Goal: Transaction & Acquisition: Purchase product/service

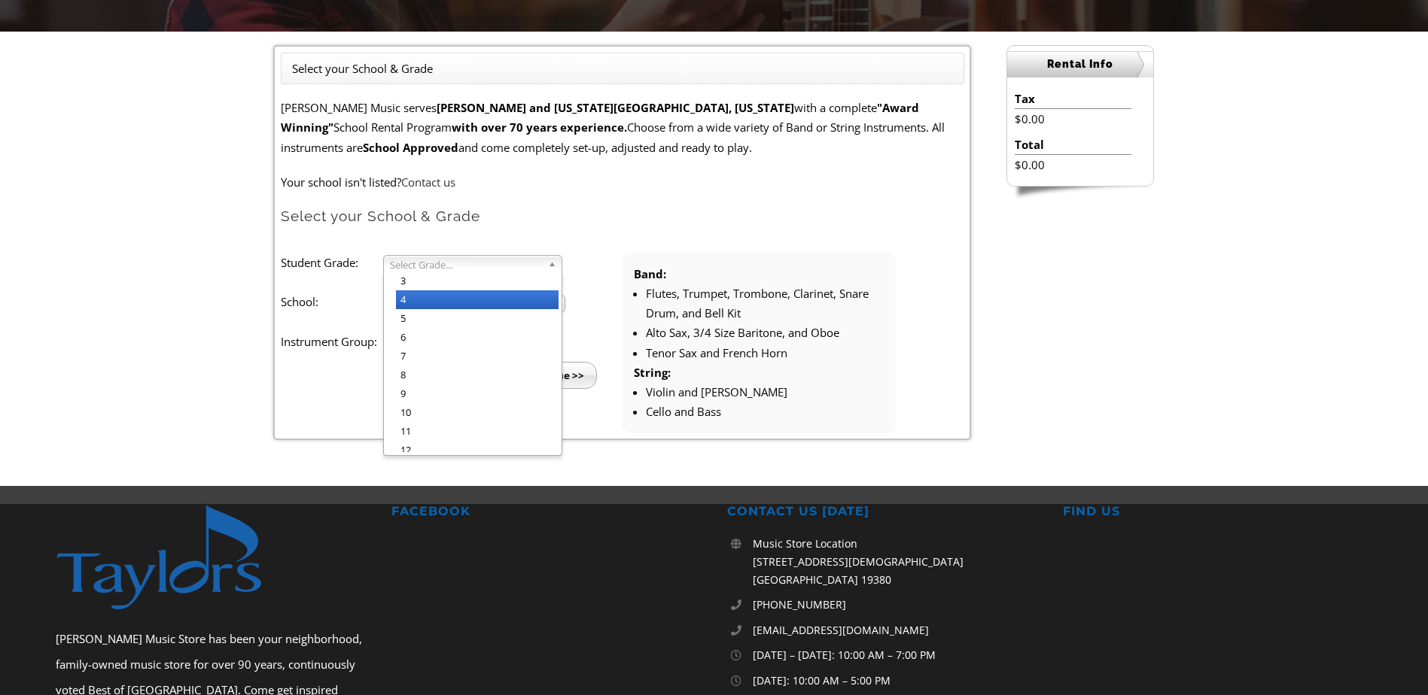
click at [494, 294] on li "4" at bounding box center [477, 299] width 163 height 19
click at [489, 303] on span "Select School..." at bounding box center [467, 305] width 155 height 18
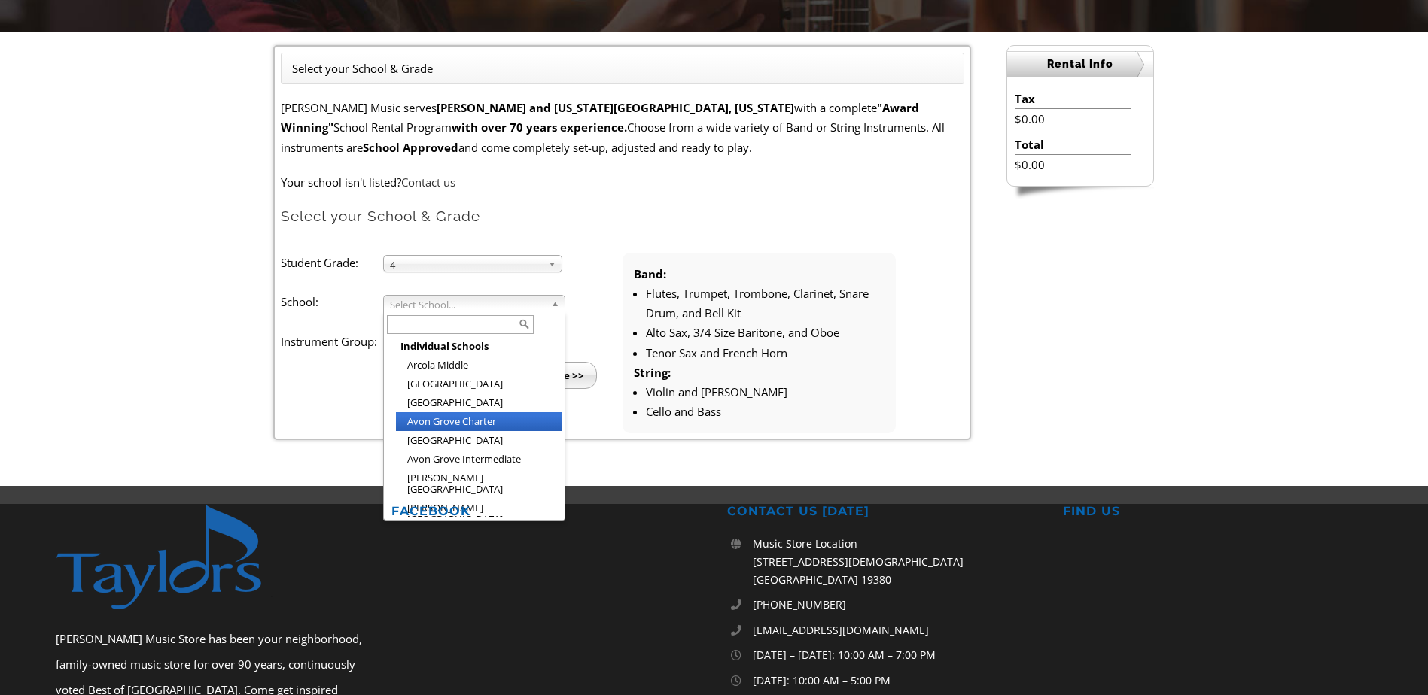
click at [476, 422] on li "Avon Grove Charter" at bounding box center [479, 421] width 166 height 19
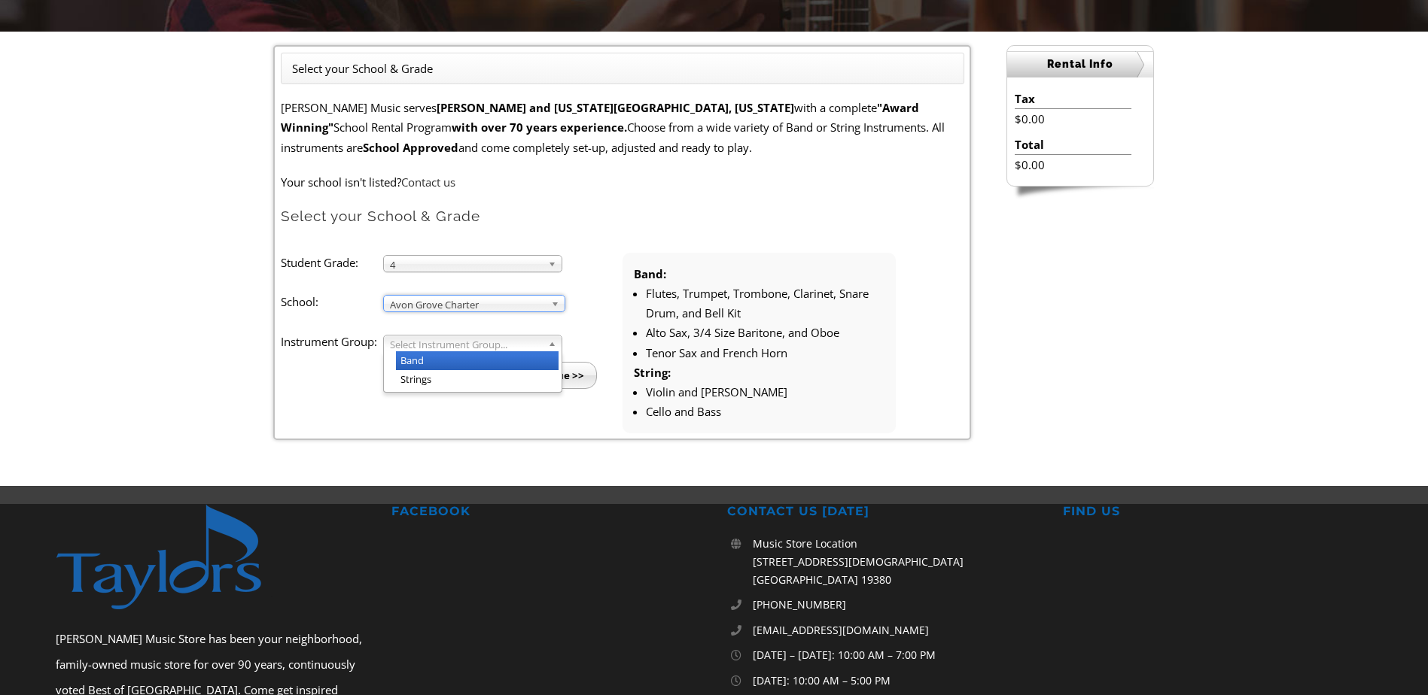
click at [471, 349] on span "Select Instrument Group..." at bounding box center [466, 345] width 152 height 18
click at [465, 361] on li "Band" at bounding box center [477, 360] width 163 height 19
click at [528, 375] on input "Continue >>" at bounding box center [553, 375] width 87 height 27
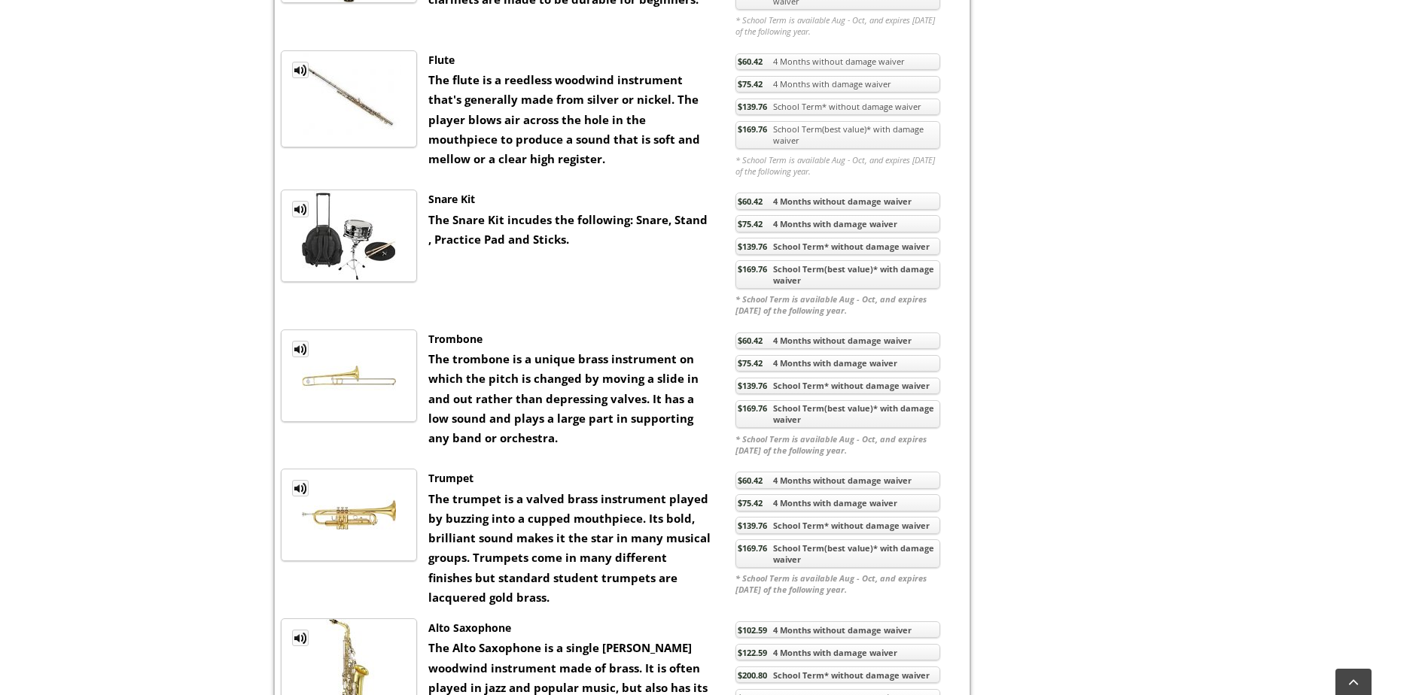
scroll to position [903, 0]
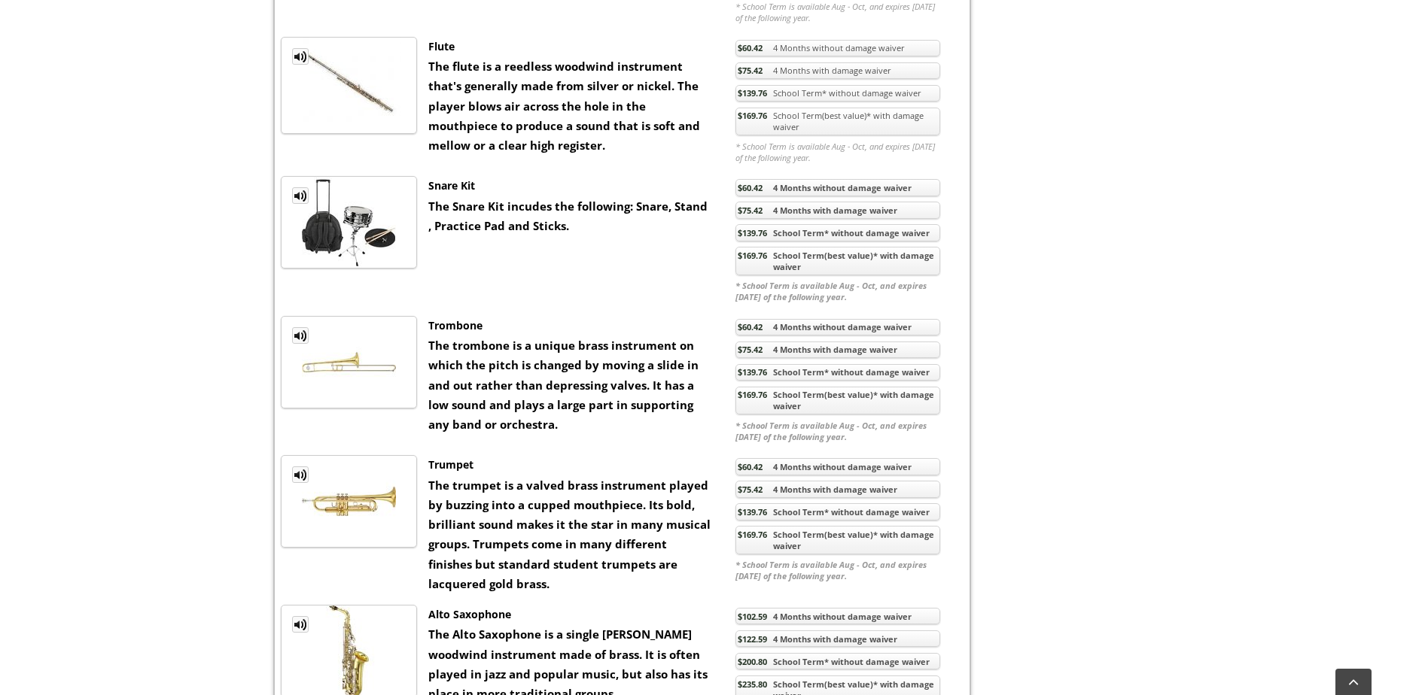
click at [804, 346] on link "$75.42 4 Months with damage waiver" at bounding box center [837, 350] width 205 height 17
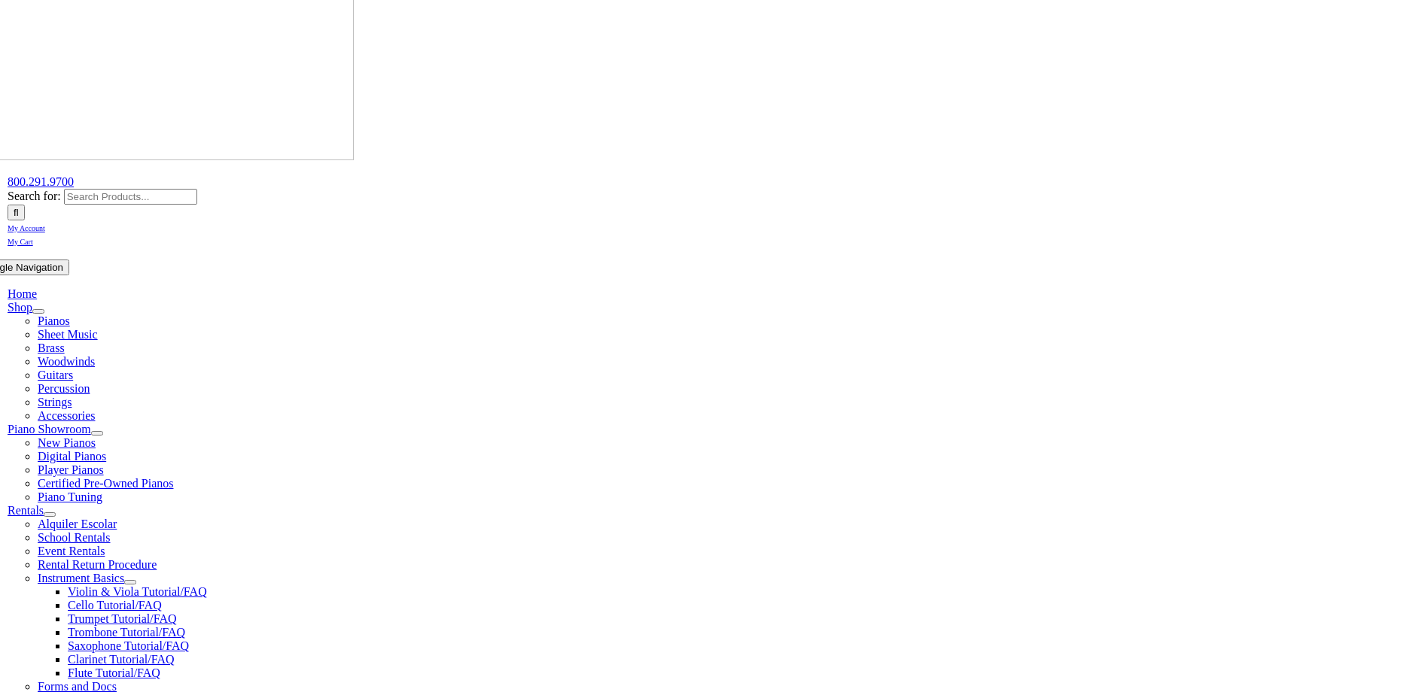
scroll to position [226, 0]
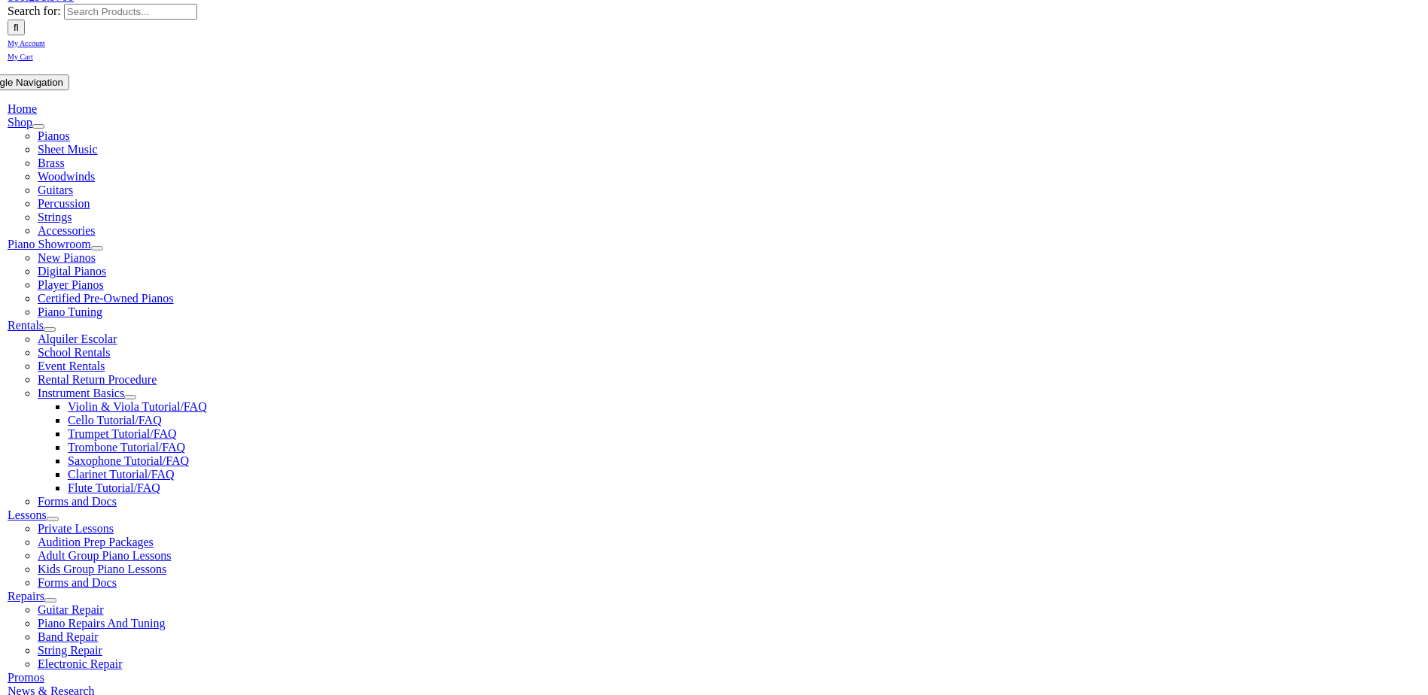
checkbox input"] "true"
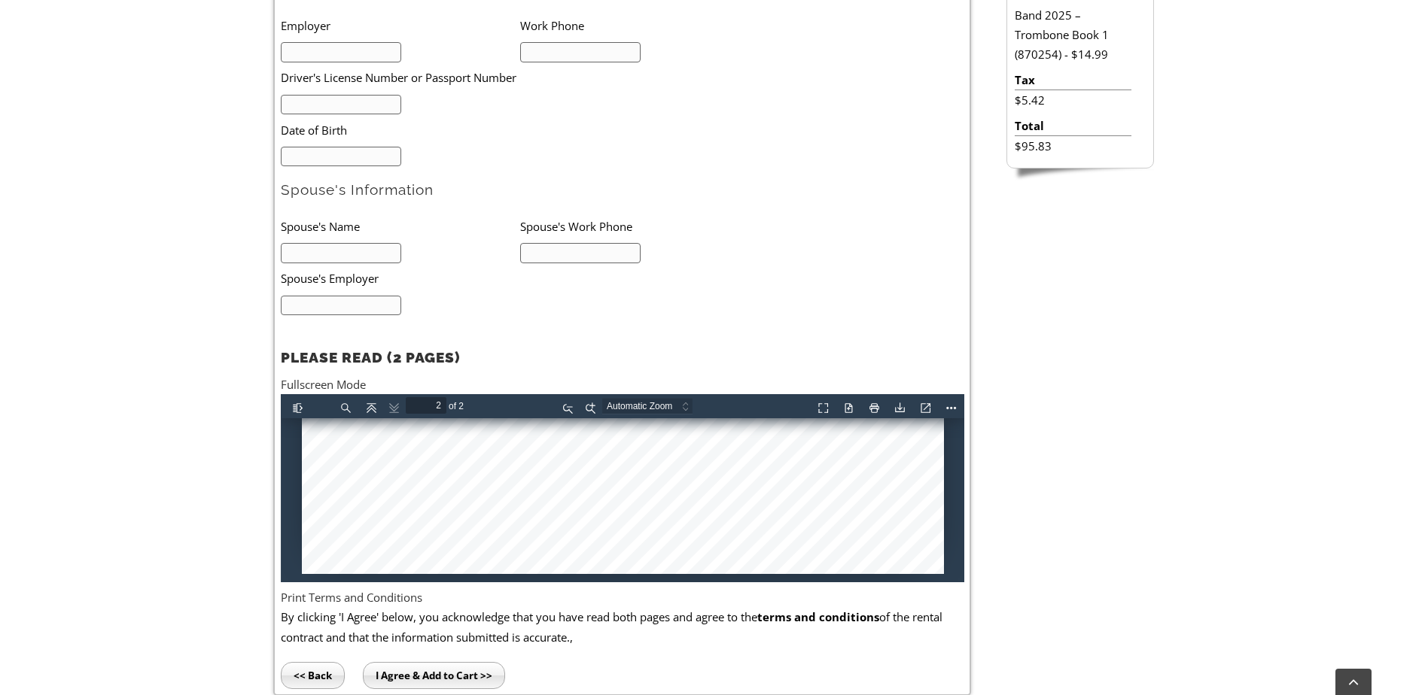
scroll to position [1972, 0]
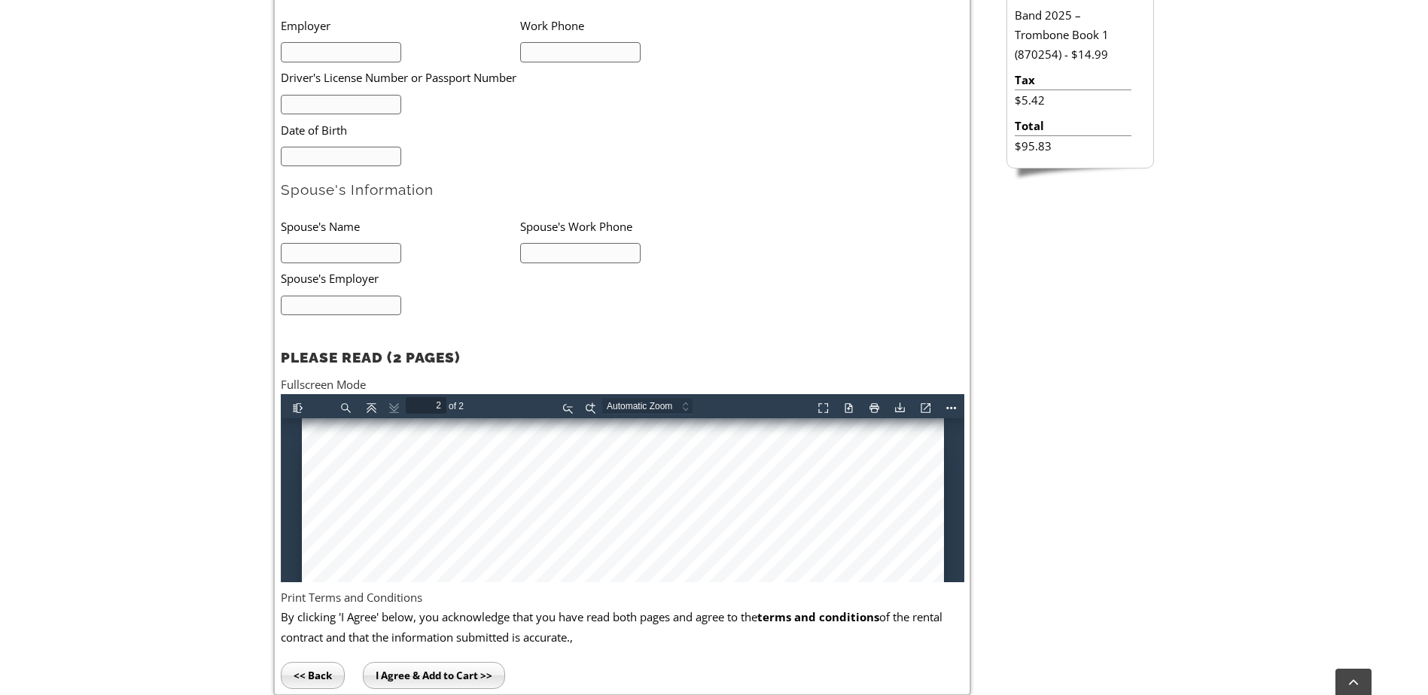
type input "1"
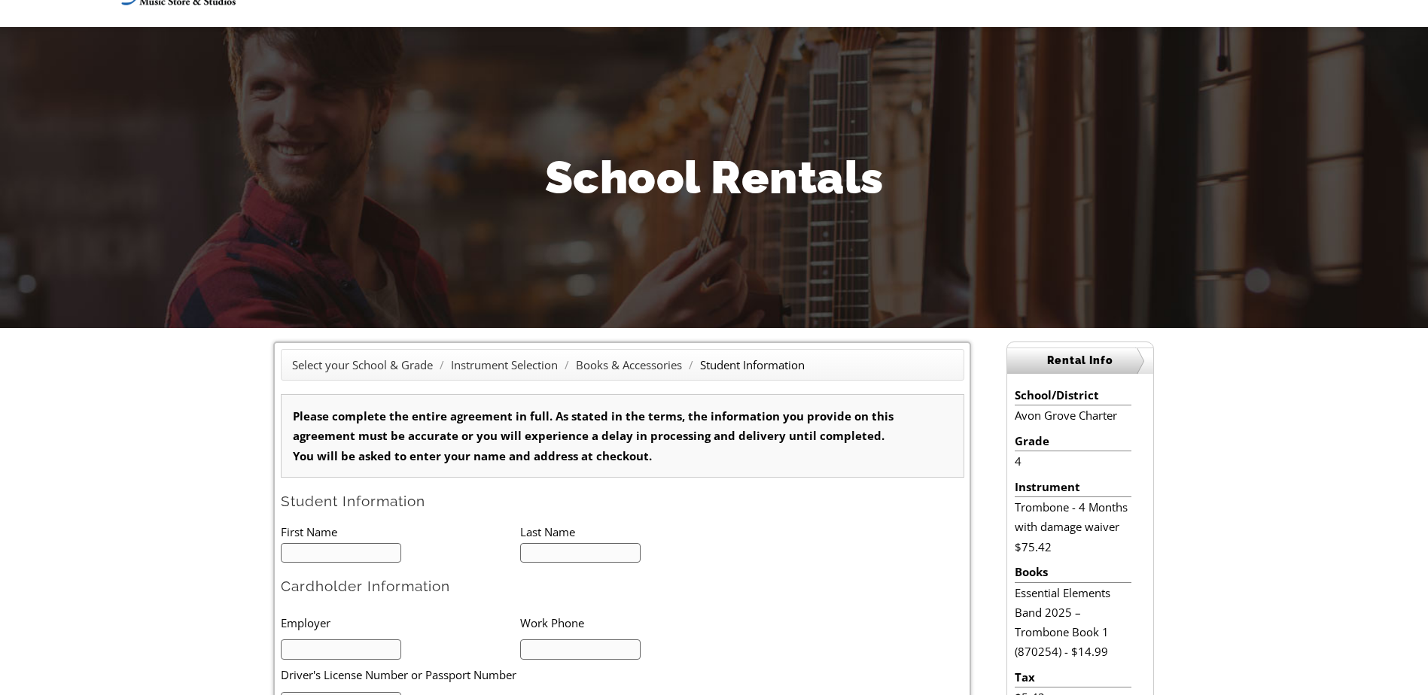
scroll to position [0, 0]
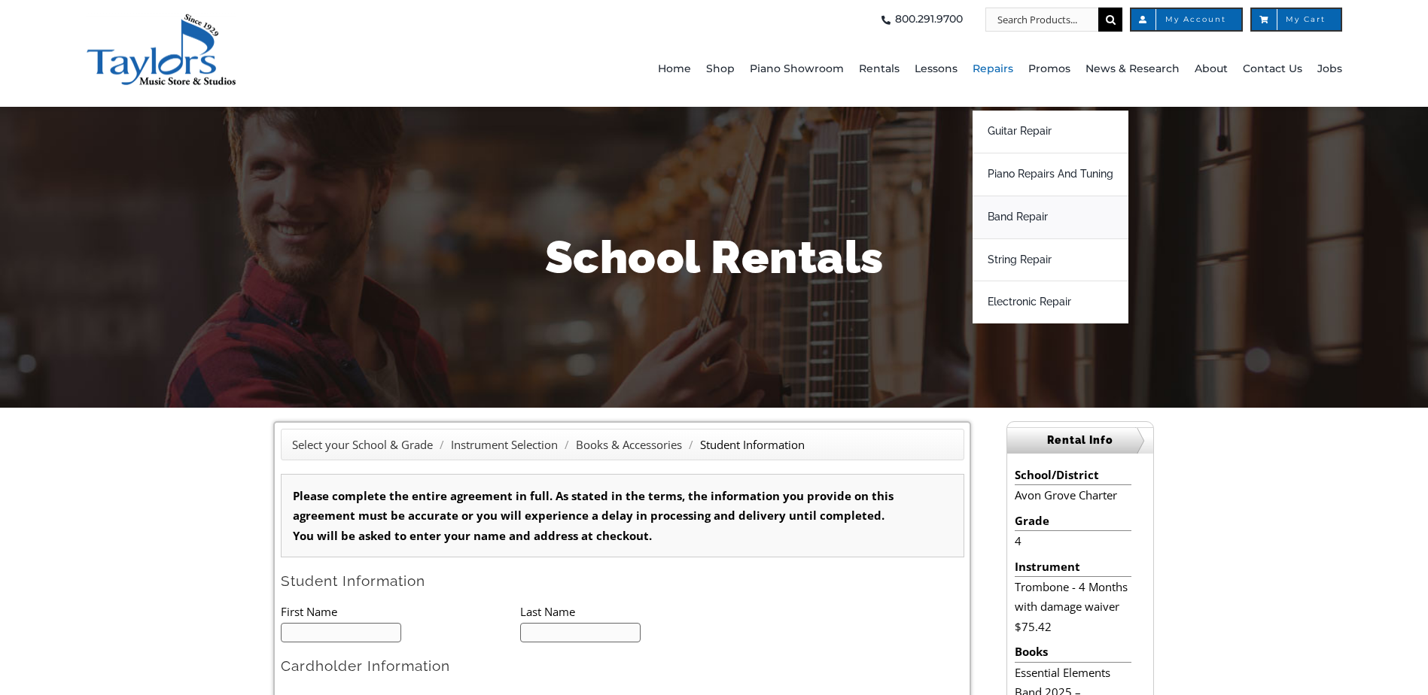
click at [1008, 214] on span "Band Repair" at bounding box center [1017, 217] width 60 height 24
